Goal: Task Accomplishment & Management: Manage account settings

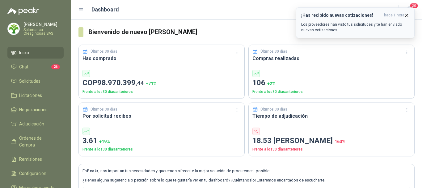
click at [406, 15] on icon "button" at bounding box center [406, 15] width 5 height 5
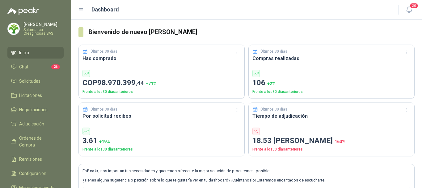
click at [39, 24] on p "[PERSON_NAME]" at bounding box center [43, 24] width 40 height 4
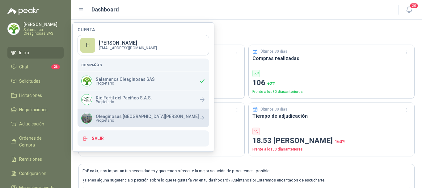
click at [108, 118] on span "Propietario" at bounding box center [147, 120] width 103 height 4
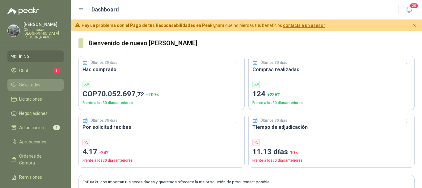
click at [31, 81] on span "Solicitudes" at bounding box center [29, 84] width 21 height 7
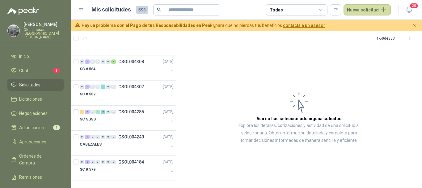
scroll to position [1119, 0]
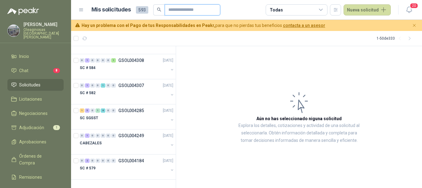
click at [211, 10] on input "text" at bounding box center [189, 10] width 43 height 11
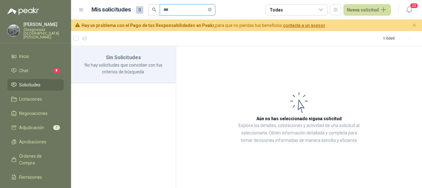
scroll to position [0, 0]
type input "*"
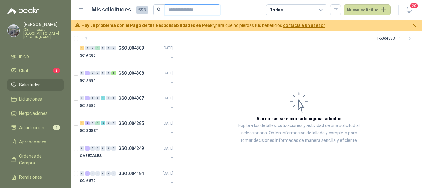
scroll to position [1119, 0]
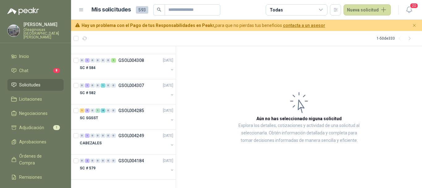
click at [142, 8] on span "593" at bounding box center [142, 9] width 12 height 7
click at [212, 11] on input "text" at bounding box center [189, 10] width 43 height 11
click at [198, 8] on input "text" at bounding box center [189, 10] width 43 height 11
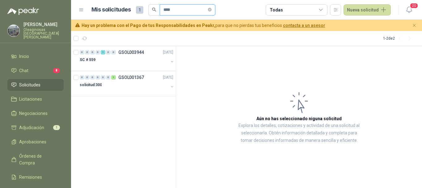
scroll to position [0, 0]
type input "*********"
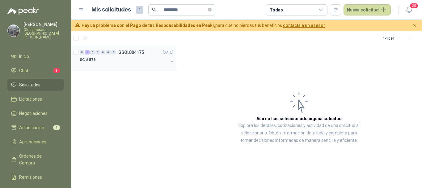
click at [113, 61] on div "SC # 576" at bounding box center [124, 59] width 89 height 7
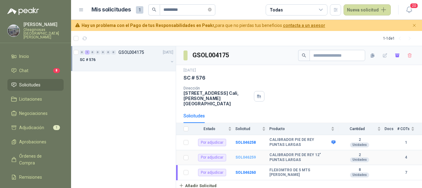
click at [249, 155] on b "SOL046259" at bounding box center [246, 157] width 20 height 4
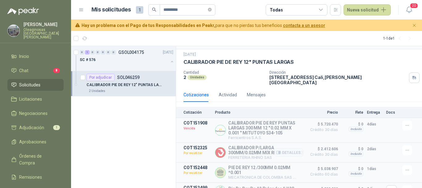
scroll to position [29, 0]
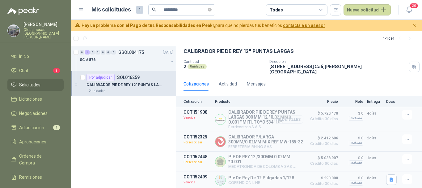
click at [288, 115] on button "Detalles" at bounding box center [289, 119] width 29 height 8
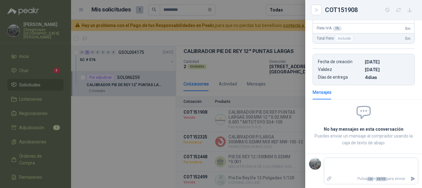
scroll to position [11, 0]
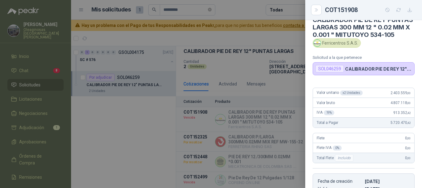
click at [238, 10] on div at bounding box center [211, 94] width 422 height 188
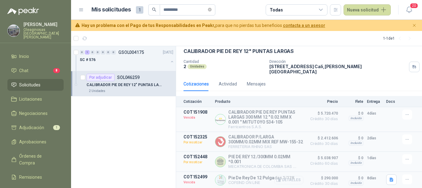
click at [287, 180] on button "Detalles" at bounding box center [289, 180] width 29 height 8
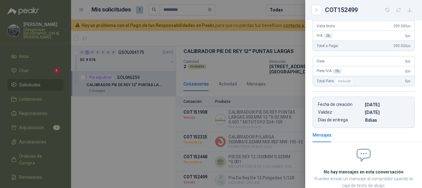
scroll to position [0, 0]
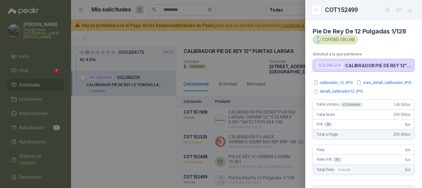
click at [251, 8] on div at bounding box center [211, 94] width 422 height 188
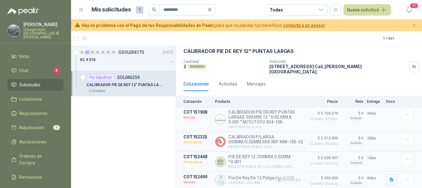
click at [293, 181] on button "Detalles" at bounding box center [289, 180] width 29 height 8
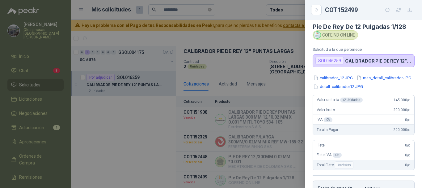
scroll to position [0, 0]
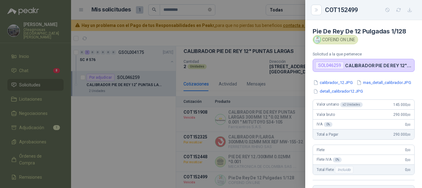
click at [246, 10] on div at bounding box center [211, 94] width 422 height 188
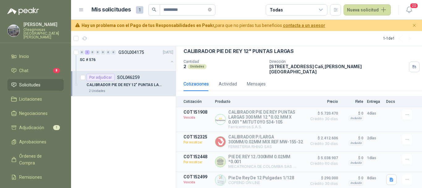
click at [247, 11] on article "Mis solicitudes 1 ********* Todas Nueva solicitud" at bounding box center [242, 9] width 300 height 11
click at [109, 61] on div "SC # 576" at bounding box center [124, 59] width 89 height 7
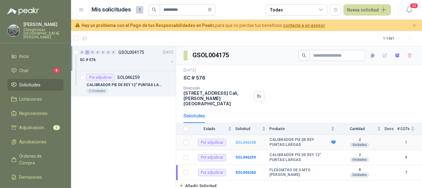
click at [250, 140] on b "SOL046258" at bounding box center [246, 142] width 20 height 4
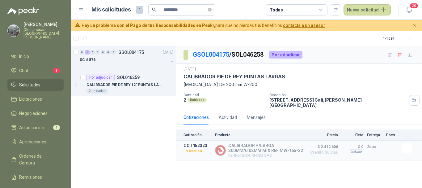
click at [241, 2] on header "Mis solicitudes 1 ********* Todas Nueva solicitud 20" at bounding box center [246, 10] width 351 height 20
click at [140, 86] on p "CALIBRADOR PIE DE REY 12" PUNTAS LARGAS" at bounding box center [125, 85] width 77 height 6
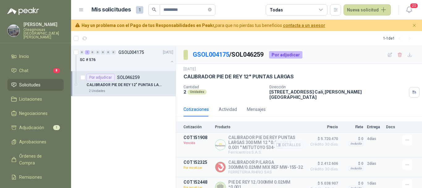
scroll to position [29, 0]
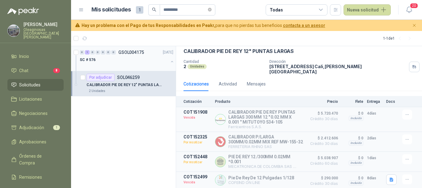
click at [121, 55] on div "0 1 0 0 0 0 0 GSOL004175 [DATE]" at bounding box center [127, 52] width 95 height 7
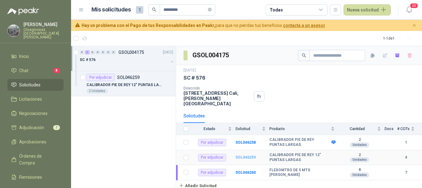
click at [250, 155] on b "SOL046259" at bounding box center [246, 157] width 20 height 4
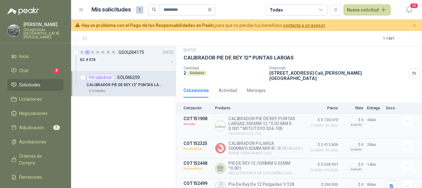
scroll to position [29, 0]
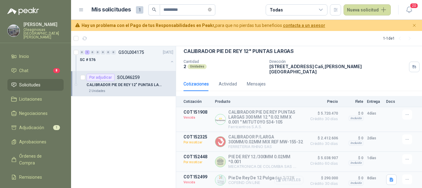
click at [290, 179] on button "Detalles" at bounding box center [289, 180] width 29 height 8
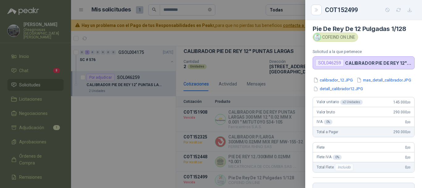
scroll to position [0, 0]
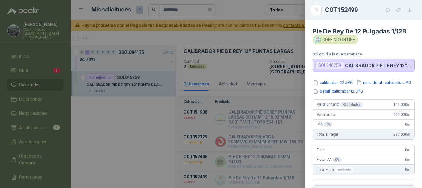
click at [236, 6] on div at bounding box center [211, 94] width 422 height 188
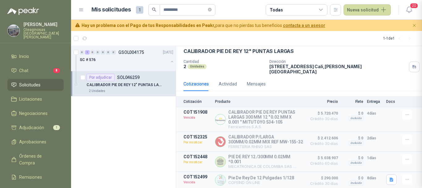
scroll to position [140, 0]
click at [139, 85] on p "CALIBRADOR PIE DE REY 12" PUNTAS LARGAS" at bounding box center [125, 85] width 77 height 6
click at [131, 61] on div "SC # 576" at bounding box center [124, 59] width 89 height 7
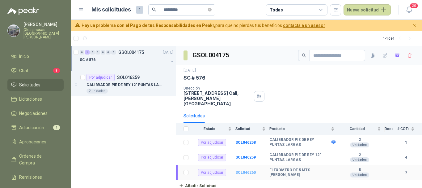
click at [239, 170] on b "SOL046260" at bounding box center [246, 172] width 20 height 4
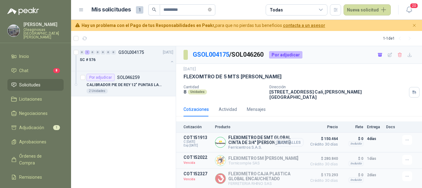
click at [291, 138] on button "Detalles" at bounding box center [289, 142] width 29 height 8
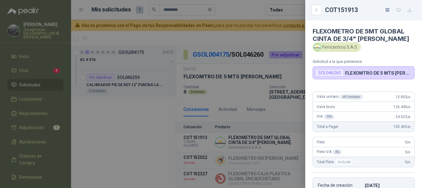
click at [236, 38] on div at bounding box center [211, 94] width 422 height 188
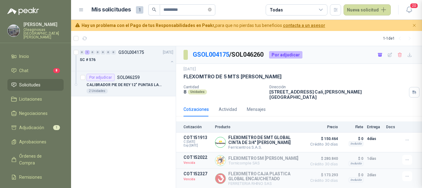
scroll to position [123, 0]
click at [132, 59] on div "SC # 576" at bounding box center [124, 59] width 89 height 7
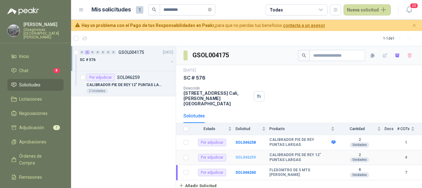
click at [250, 155] on b "SOL046259" at bounding box center [246, 157] width 20 height 4
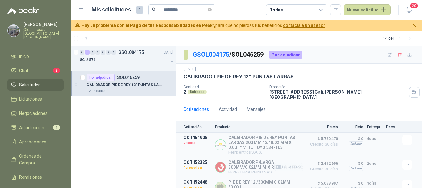
scroll to position [29, 0]
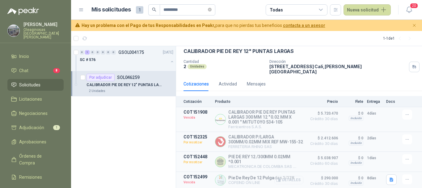
click at [293, 179] on button "Detalles" at bounding box center [289, 180] width 29 height 8
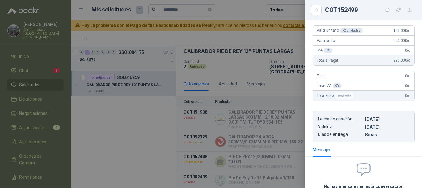
scroll to position [13, 0]
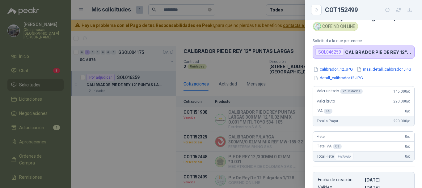
click at [253, 11] on div at bounding box center [211, 94] width 422 height 188
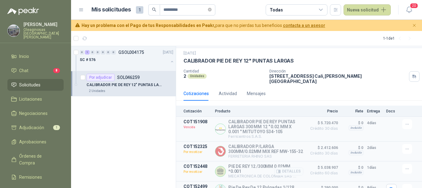
scroll to position [29, 0]
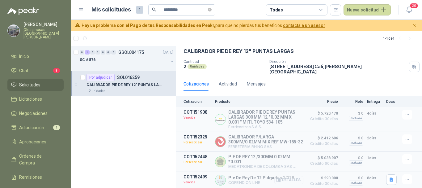
click at [291, 179] on button "Detalles" at bounding box center [289, 180] width 29 height 8
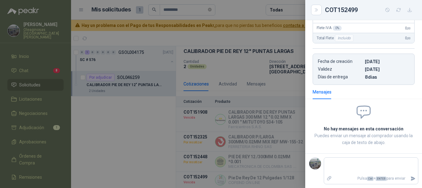
drag, startPoint x: 250, startPoint y: 6, endPoint x: 308, endPoint y: 89, distance: 101.5
click at [250, 7] on div at bounding box center [211, 94] width 422 height 188
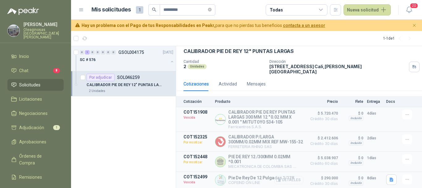
click at [295, 181] on button "Detalles" at bounding box center [289, 180] width 29 height 8
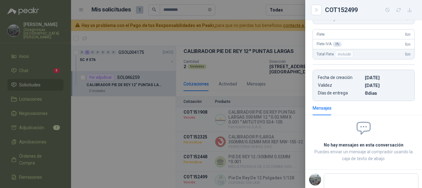
scroll to position [78, 0]
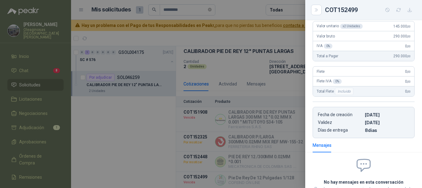
drag, startPoint x: 252, startPoint y: 9, endPoint x: 259, endPoint y: 28, distance: 20.8
click at [252, 10] on div at bounding box center [211, 94] width 422 height 188
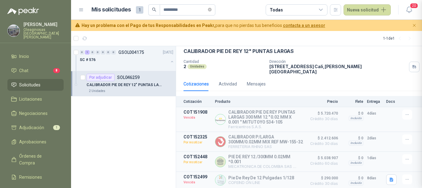
scroll to position [140, 0]
click at [405, 177] on icon "button" at bounding box center [407, 179] width 5 height 5
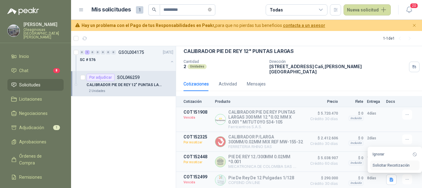
click at [385, 165] on button "Solicitar Recotización" at bounding box center [394, 165] width 49 height 10
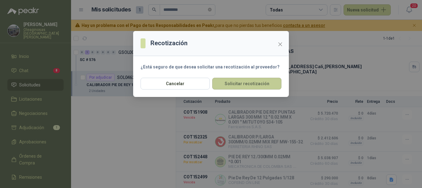
click at [255, 81] on button "Solicitar recotización" at bounding box center [246, 84] width 69 height 12
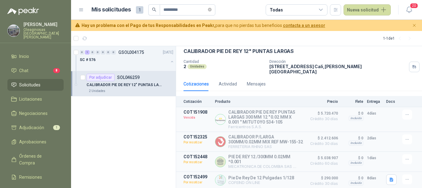
click at [46, 81] on li "Solicitudes" at bounding box center [35, 84] width 49 height 7
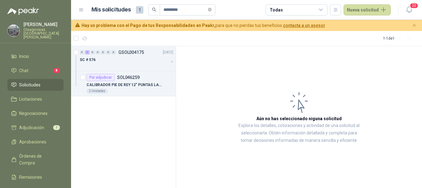
click at [45, 81] on li "Solicitudes" at bounding box center [35, 84] width 49 height 7
click at [197, 11] on input "*********" at bounding box center [185, 10] width 43 height 11
type input "*"
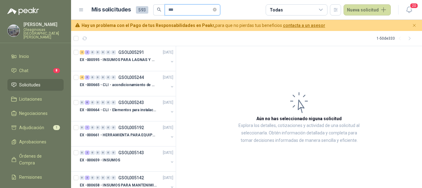
type input "***"
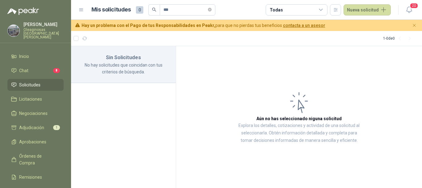
click at [25, 82] on span "Solicitudes" at bounding box center [29, 84] width 21 height 7
click at [35, 124] on span "Adjudicación" at bounding box center [31, 127] width 25 height 7
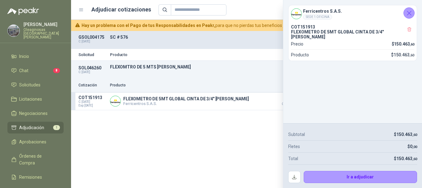
click at [411, 12] on icon "Cerrar" at bounding box center [409, 13] width 4 height 4
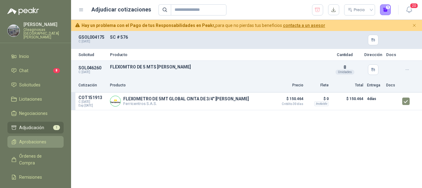
click at [36, 138] on span "Aprobaciones" at bounding box center [32, 141] width 27 height 7
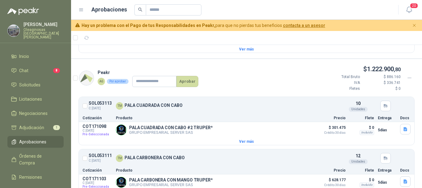
scroll to position [264, 0]
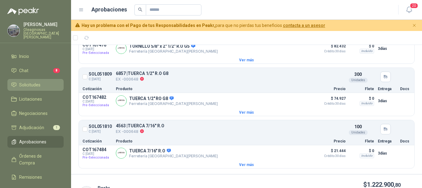
click at [37, 81] on span "Solicitudes" at bounding box center [29, 84] width 21 height 7
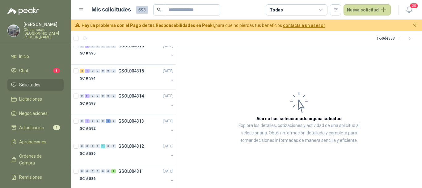
scroll to position [958, 0]
click at [130, 106] on div "SC # 593" at bounding box center [124, 102] width 89 height 7
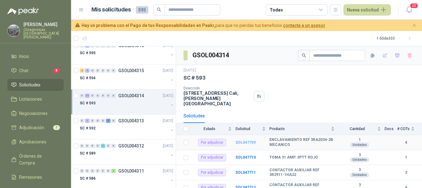
click at [245, 140] on b "SOL047709" at bounding box center [246, 142] width 20 height 4
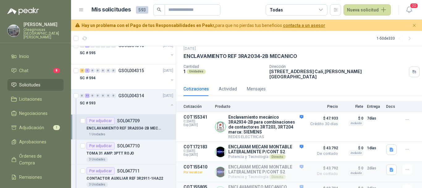
scroll to position [33, 0]
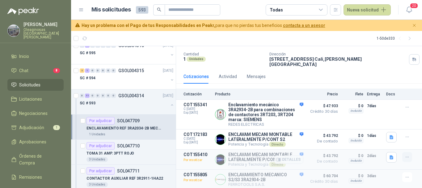
click at [405, 155] on icon "button" at bounding box center [407, 156] width 5 height 5
click at [292, 37] on article "1 - 50 de 333" at bounding box center [246, 38] width 351 height 15
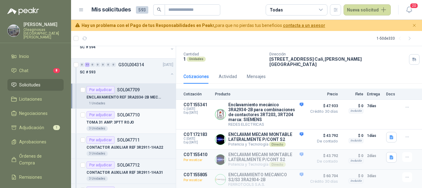
click at [147, 122] on div "TOMA 31 AMP. 3PTT ROJO" at bounding box center [130, 121] width 87 height 7
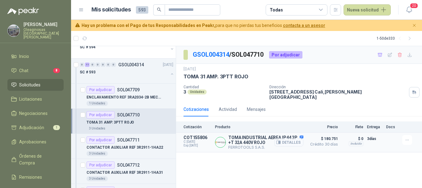
click at [297, 138] on button "Detalles" at bounding box center [289, 142] width 29 height 8
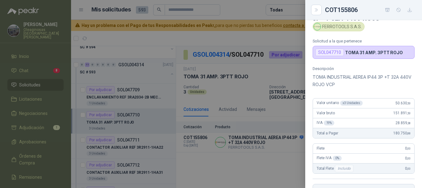
scroll to position [31, 0]
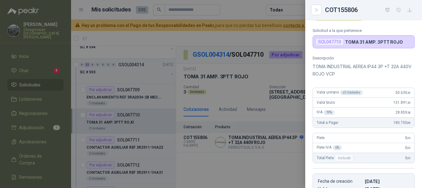
click at [193, 38] on div at bounding box center [211, 94] width 422 height 188
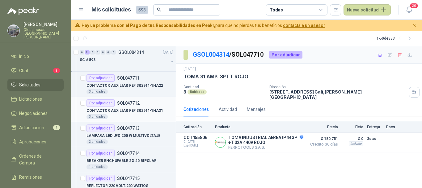
scroll to position [1020, 0]
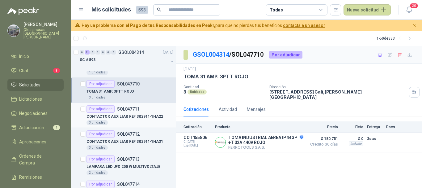
click at [139, 121] on div "3 Unidades" at bounding box center [130, 122] width 87 height 5
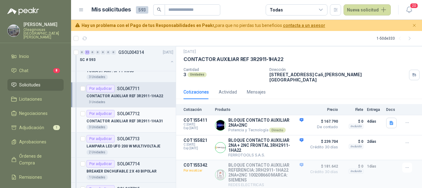
scroll to position [1051, 0]
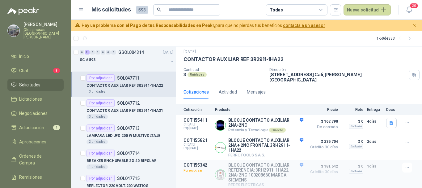
click at [250, 9] on article "Mis solicitudes 593 Todas Nueva solicitud" at bounding box center [242, 9] width 300 height 11
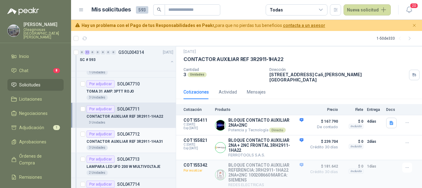
click at [134, 143] on p "CONTACTOR AUXILIAR REF 3R2911-1HA31" at bounding box center [125, 141] width 77 height 6
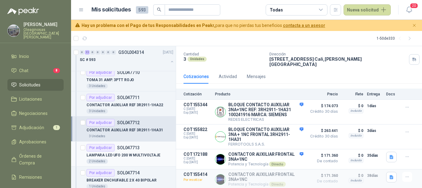
scroll to position [1051, 0]
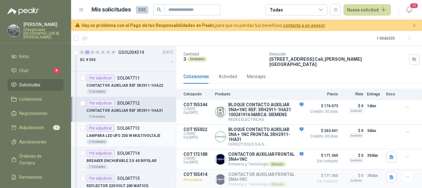
click at [134, 140] on div "2 Unidades" at bounding box center [130, 141] width 87 height 5
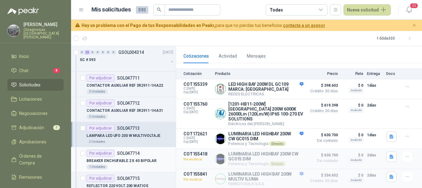
scroll to position [1082, 0]
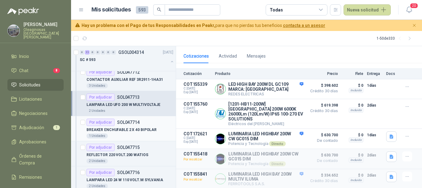
click at [131, 133] on div "BREAKER ENCHUFABLE 2 X 40 BIPOLAR" at bounding box center [130, 129] width 87 height 7
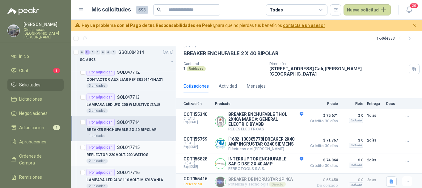
scroll to position [1113, 0]
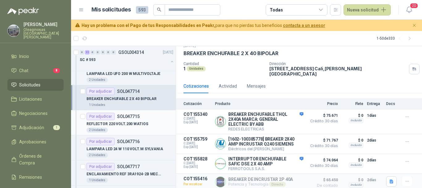
click at [140, 128] on div "2 Unidades" at bounding box center [130, 129] width 87 height 5
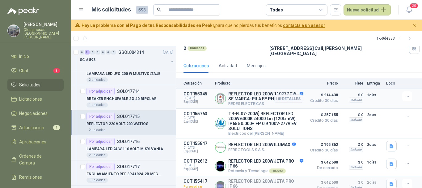
scroll to position [51, 0]
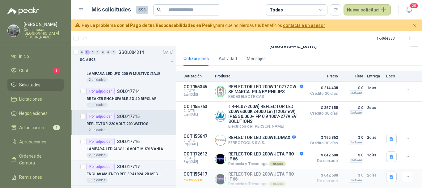
click at [141, 153] on div "2 Unidades" at bounding box center [130, 154] width 87 height 5
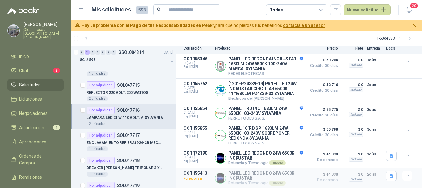
scroll to position [1175, 0]
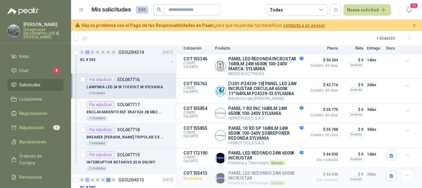
click at [149, 117] on div "1 Unidades" at bounding box center [130, 118] width 87 height 5
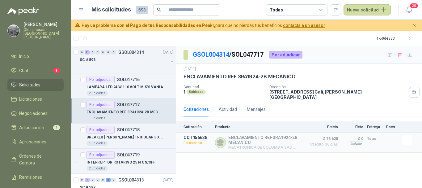
click at [197, 38] on article "1 - 50 de 333" at bounding box center [246, 38] width 351 height 15
click at [131, 136] on p "BREAKER [PERSON_NAME] TRIPOLAR 3 X 30 AMP" at bounding box center [125, 137] width 77 height 6
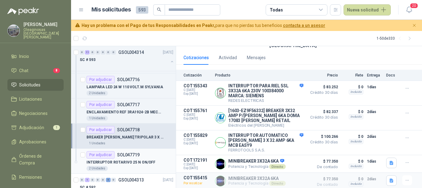
scroll to position [1206, 0]
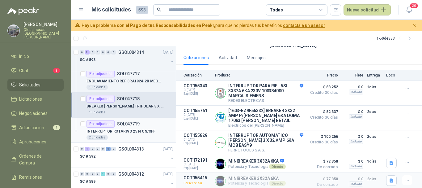
click at [138, 135] on div "2 Unidades" at bounding box center [130, 137] width 87 height 5
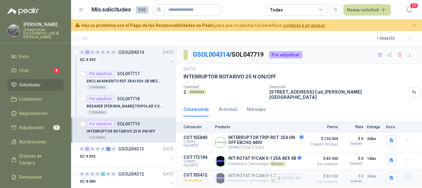
click at [408, 175] on icon "button" at bounding box center [407, 177] width 5 height 5
click at [324, 36] on article "1 - 50 de 333" at bounding box center [246, 38] width 351 height 15
click at [299, 175] on button "Detalles" at bounding box center [289, 178] width 29 height 8
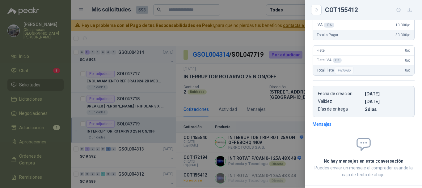
scroll to position [139, 0]
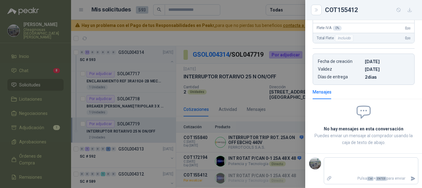
click at [265, 39] on div at bounding box center [211, 94] width 422 height 188
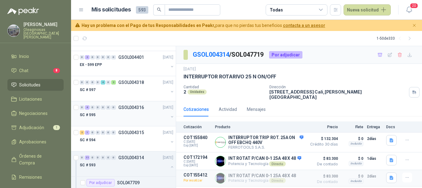
scroll to position [1020, 0]
